Goal: Transaction & Acquisition: Purchase product/service

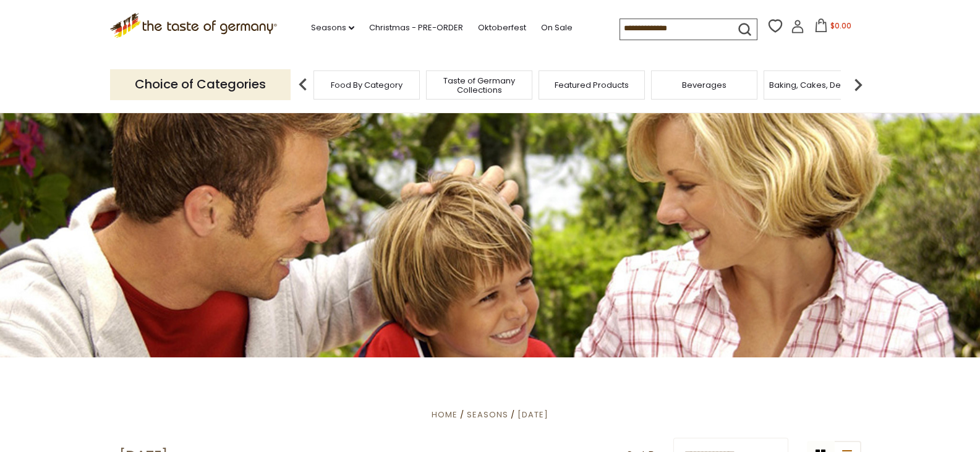
click at [385, 93] on div "Food By Category" at bounding box center [367, 85] width 106 height 29
click at [260, 82] on p "Choice of Categories" at bounding box center [200, 84] width 181 height 30
click at [302, 82] on img at bounding box center [303, 84] width 25 height 25
click at [677, 27] on input at bounding box center [672, 27] width 105 height 17
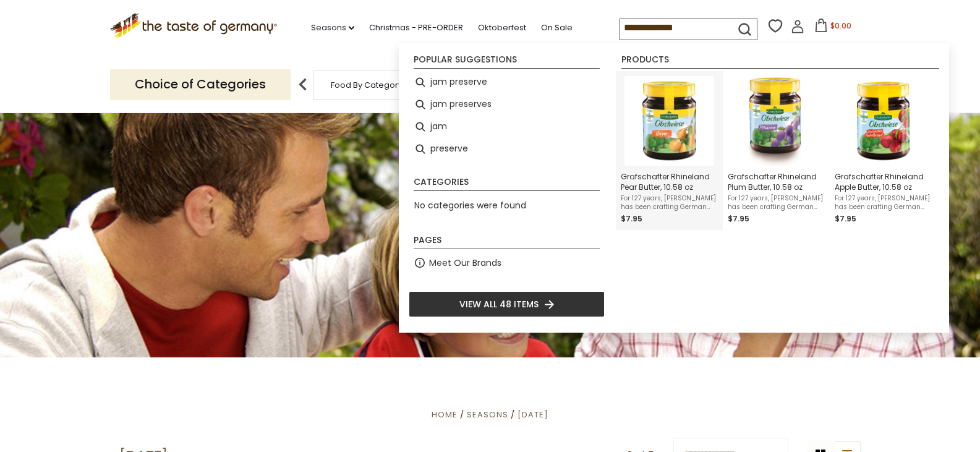
type input "**********"
click at [658, 129] on img "Grafschafter Rhineland Pear Butter, 10.58 oz" at bounding box center [670, 121] width 90 height 90
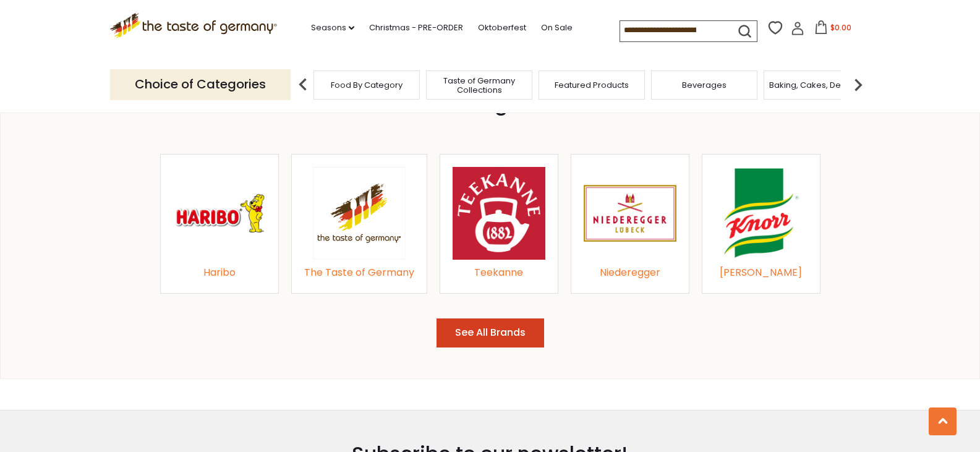
scroll to position [1336, 0]
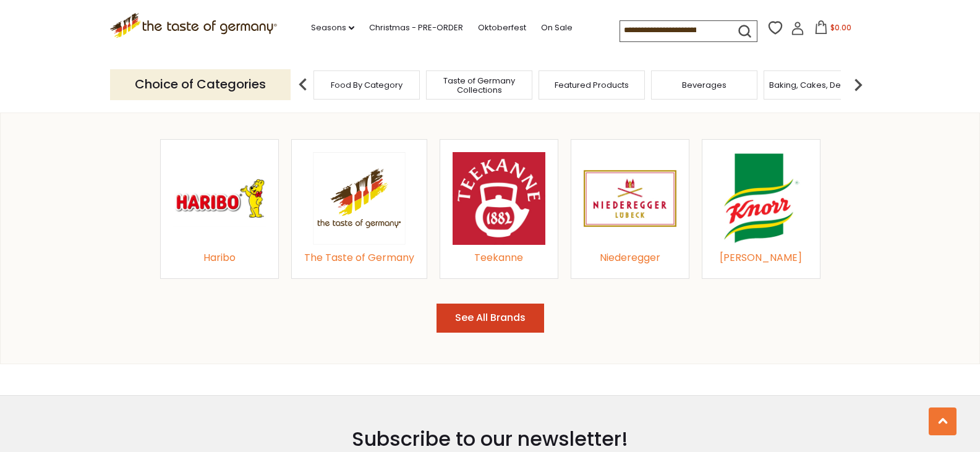
click at [360, 196] on img at bounding box center [359, 198] width 93 height 92
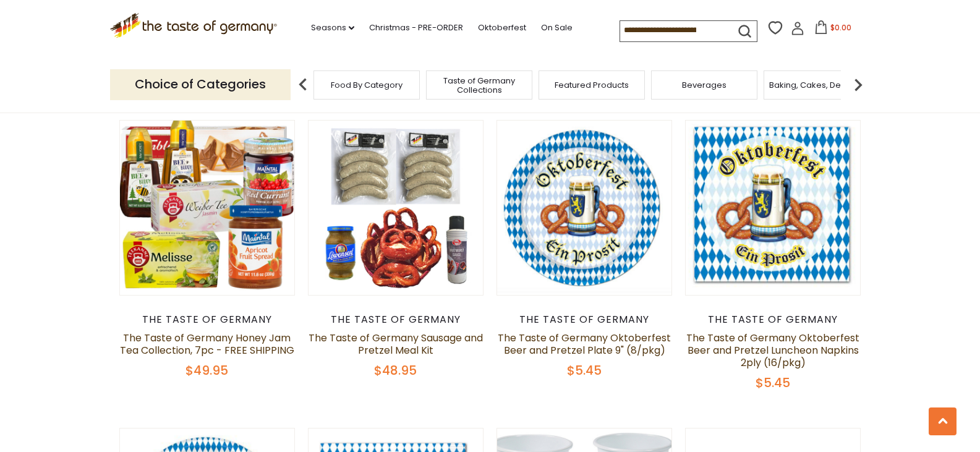
scroll to position [718, 0]
